Goal: Task Accomplishment & Management: Manage account settings

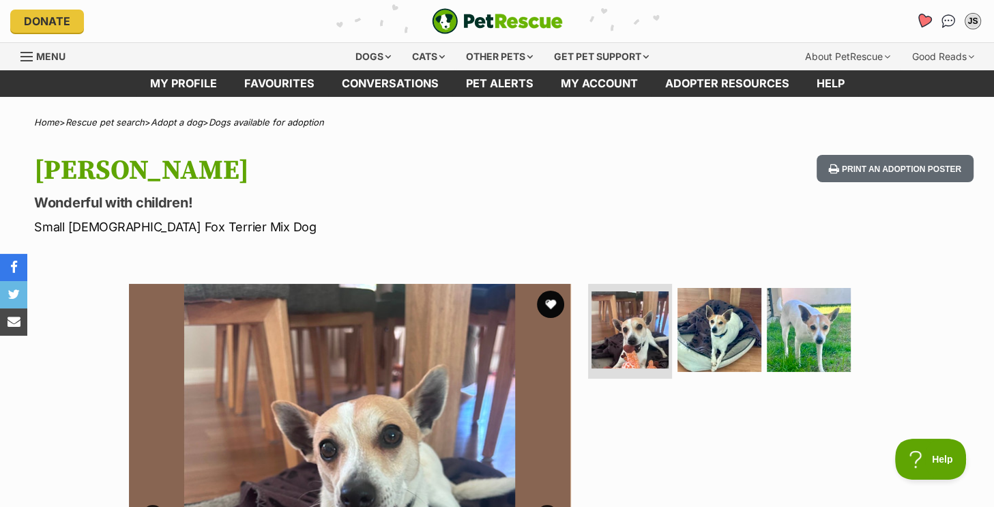
click at [925, 17] on icon "Favourites" at bounding box center [924, 21] width 16 height 16
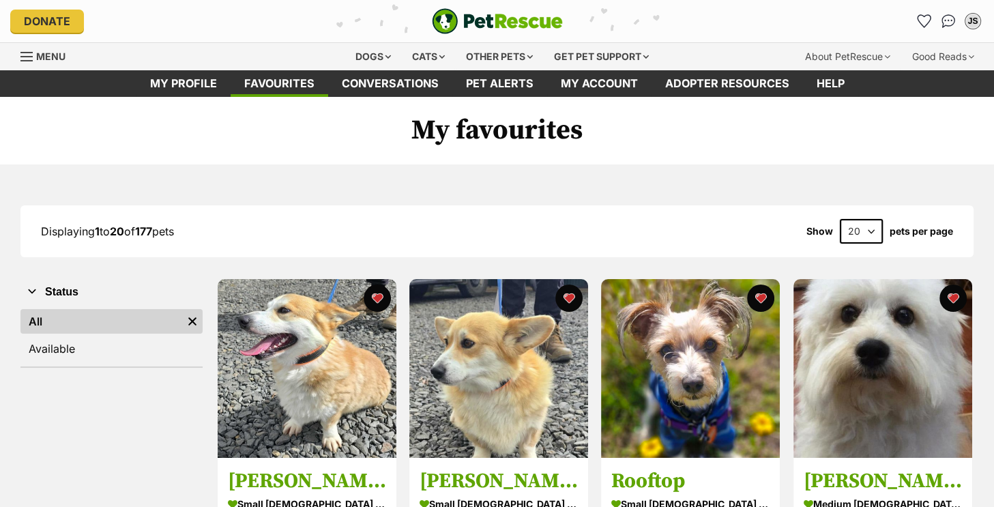
click at [863, 231] on select "20 40 60" at bounding box center [861, 231] width 43 height 25
select select "60"
click at [840, 219] on select "20 40 60" at bounding box center [861, 231] width 43 height 25
click at [870, 227] on select "20 40 60" at bounding box center [861, 231] width 43 height 25
click at [871, 231] on select "20 40 60" at bounding box center [861, 231] width 43 height 25
